Goal: Task Accomplishment & Management: Manage account settings

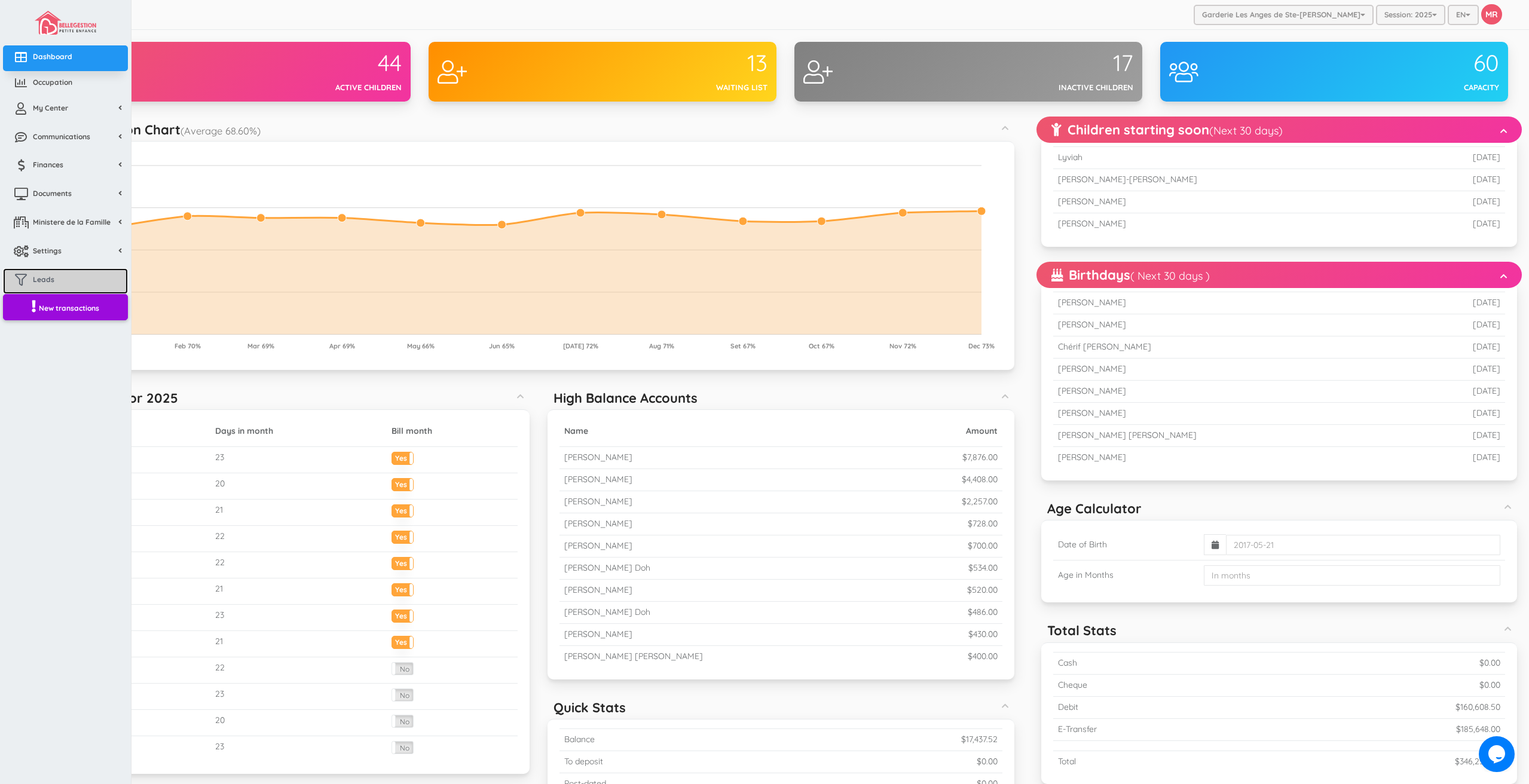
click at [71, 284] on link "Leads" at bounding box center [65, 281] width 125 height 26
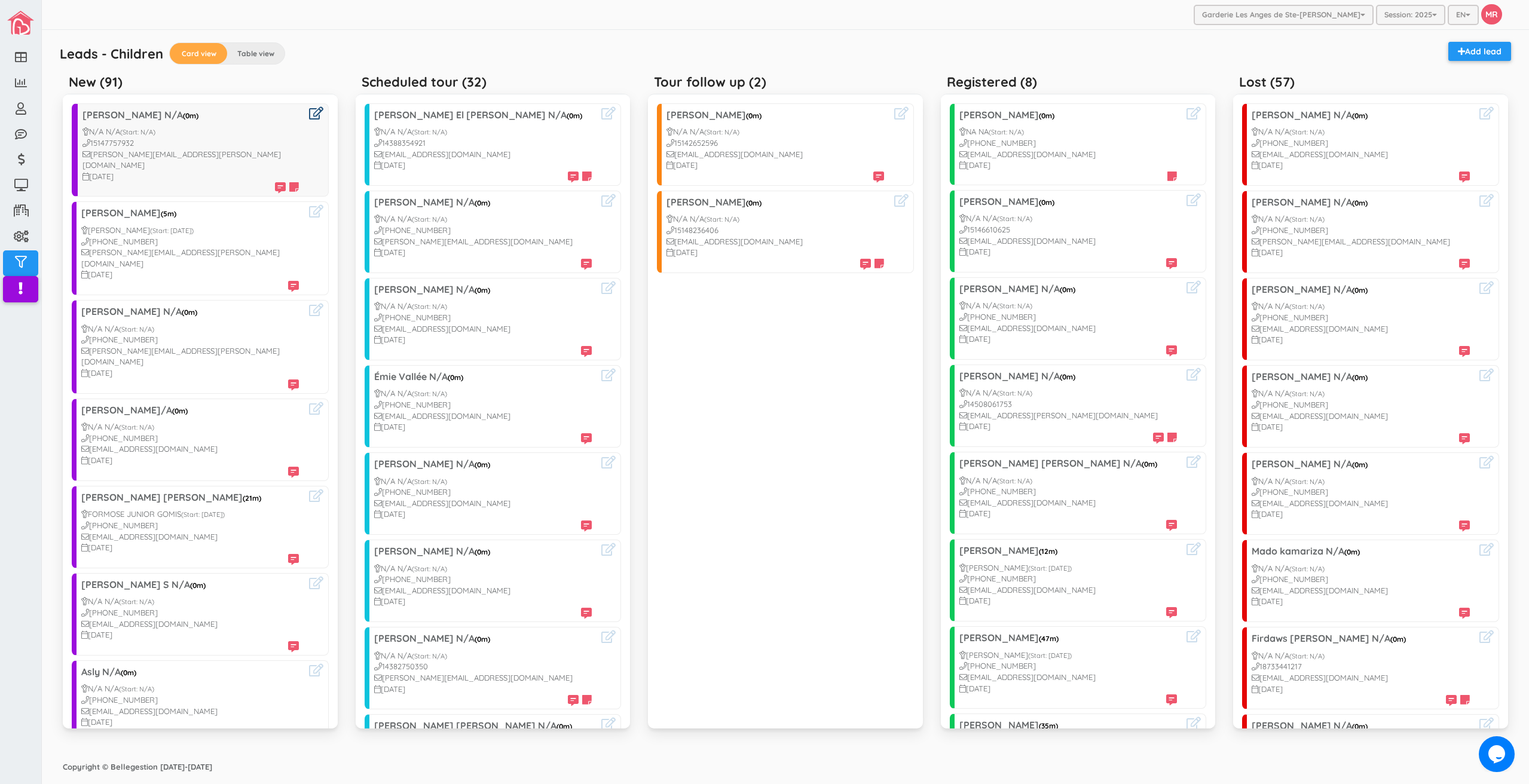
click at [309, 120] on link at bounding box center [316, 114] width 14 height 14
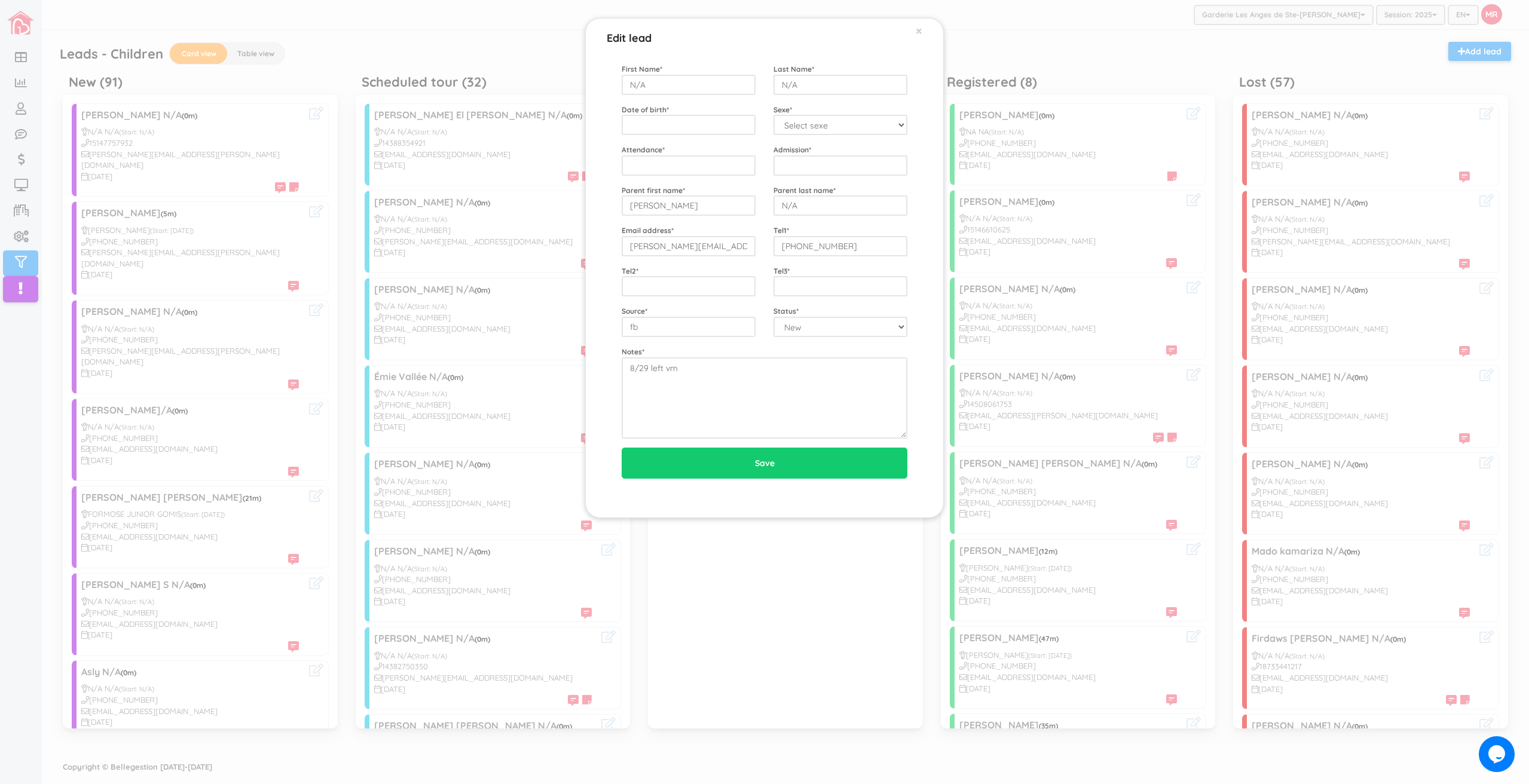
click at [746, 222] on div "First Name * N/A Last Name * N/A Date of birth * Sexe * Select sexe Boy Girl At…" at bounding box center [764, 251] width 286 height 375
click at [742, 222] on div "First Name * N/A Last Name * N/A Date of birth * Sexe * Select sexe Boy Girl At…" at bounding box center [764, 251] width 286 height 375
click at [761, 278] on div "Tel2 *" at bounding box center [688, 281] width 152 height 31
click at [1067, 45] on div "Edit lead × First Name * N/A Last Name * N/A Date of birth * Sexe * Select sexe…" at bounding box center [764, 392] width 1529 height 784
